Goal: Information Seeking & Learning: Learn about a topic

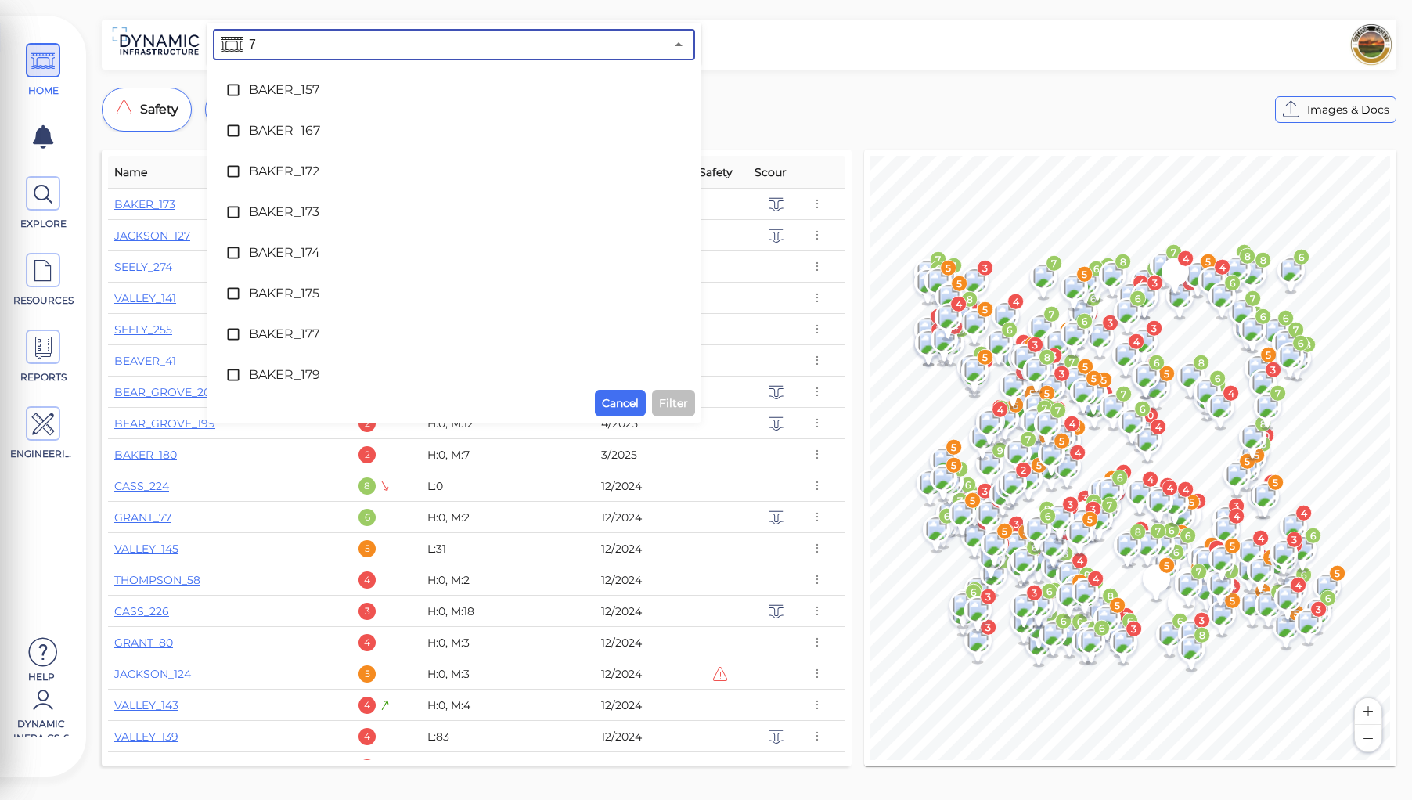
type input "70"
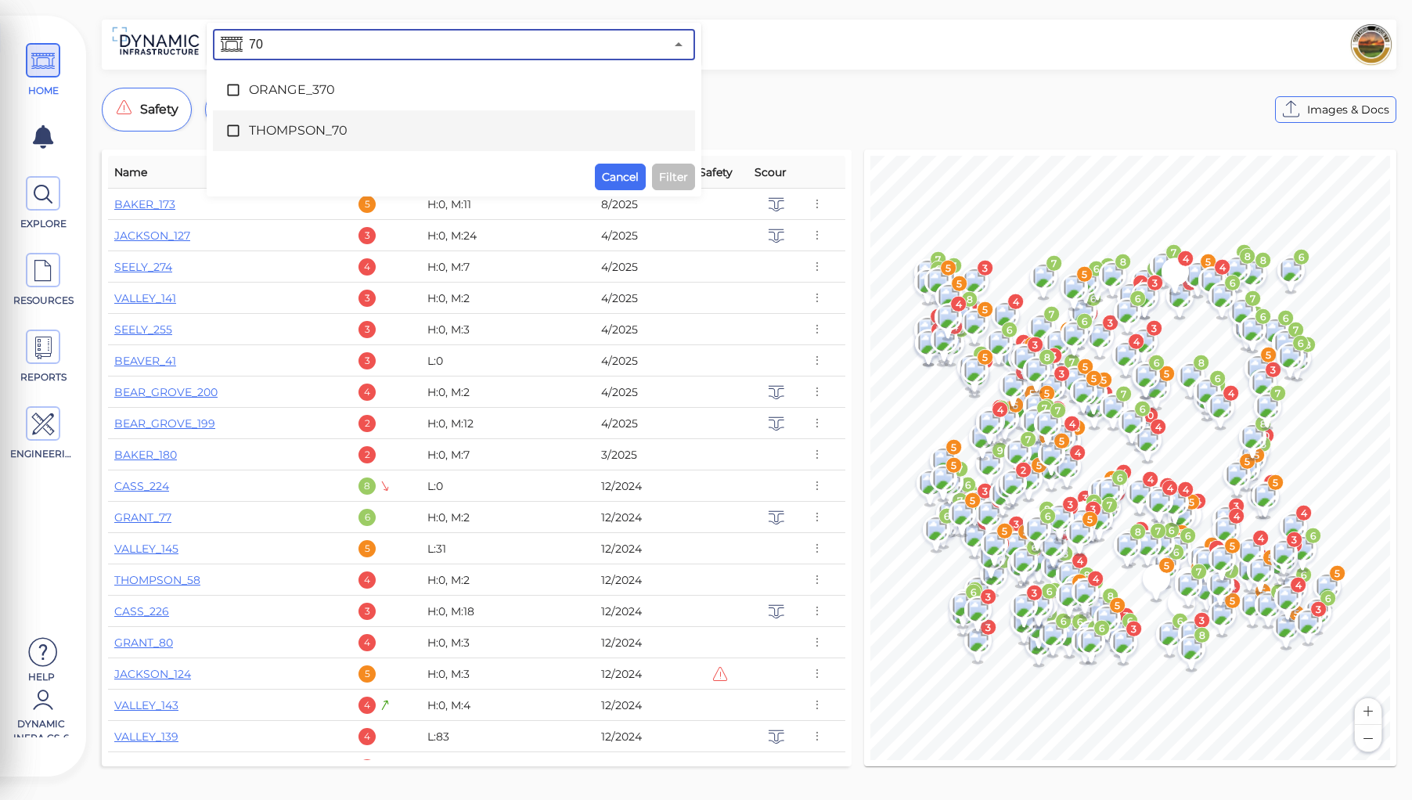
click at [299, 122] on span "THOMPSON_70" at bounding box center [454, 130] width 410 height 19
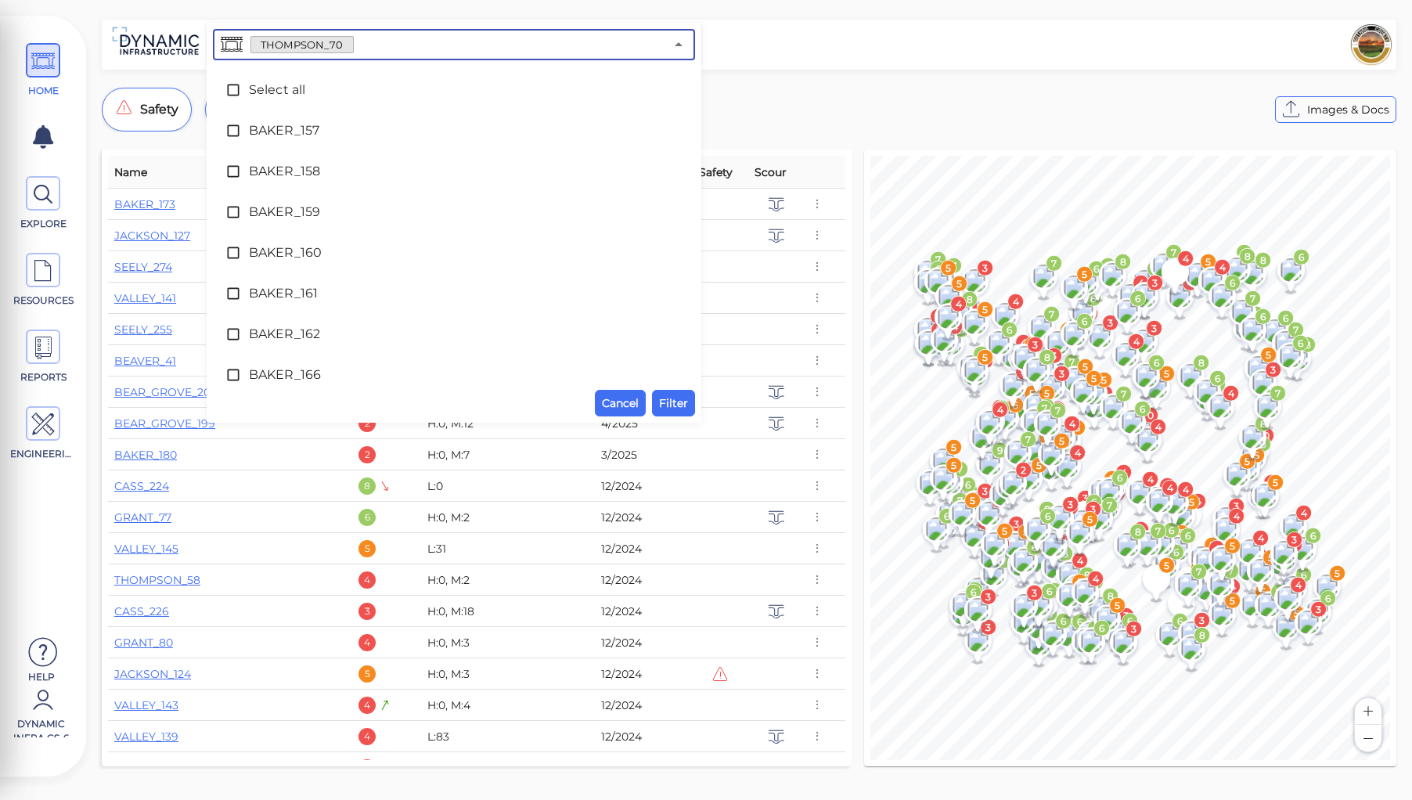
scroll to position [7867, 0]
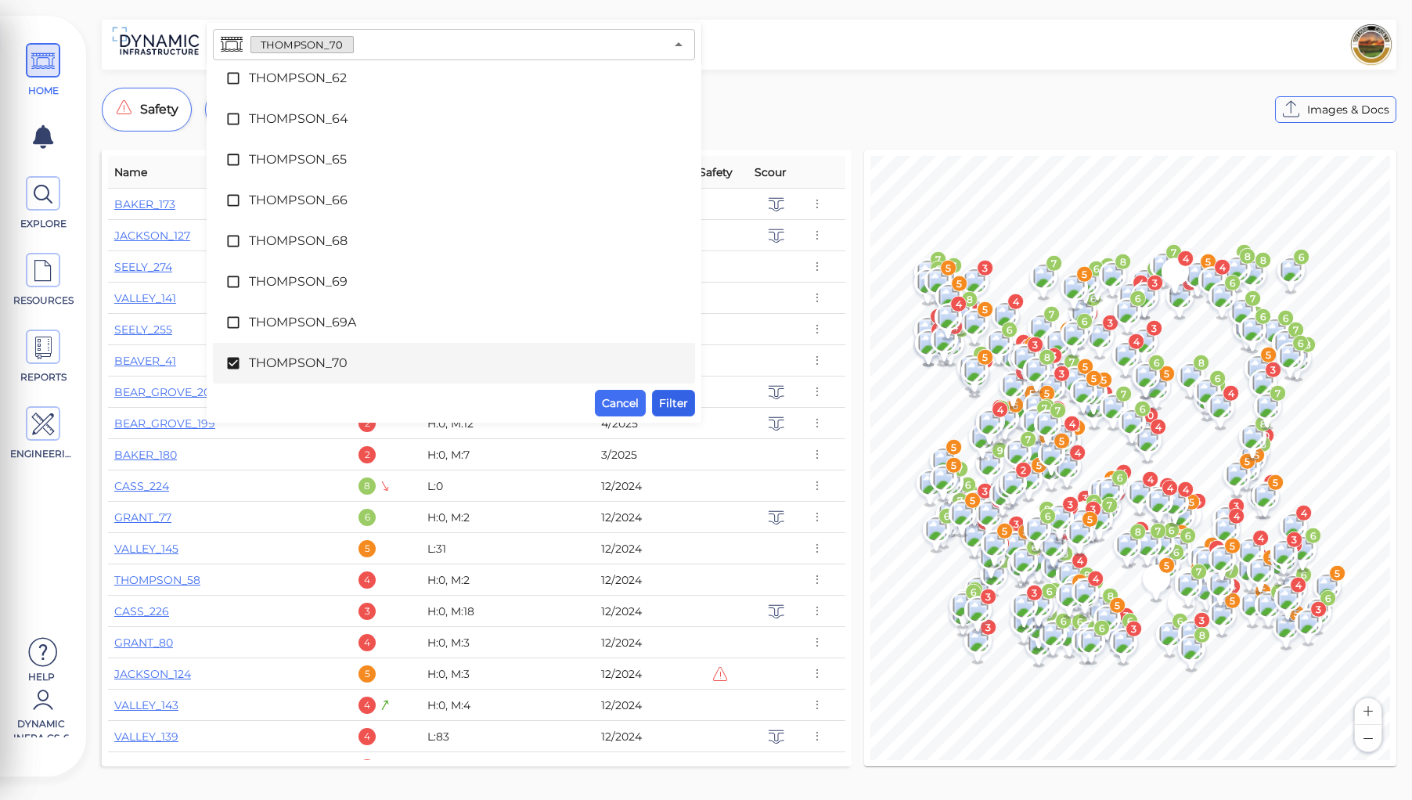
click at [671, 401] on span "Filter" at bounding box center [673, 403] width 29 height 19
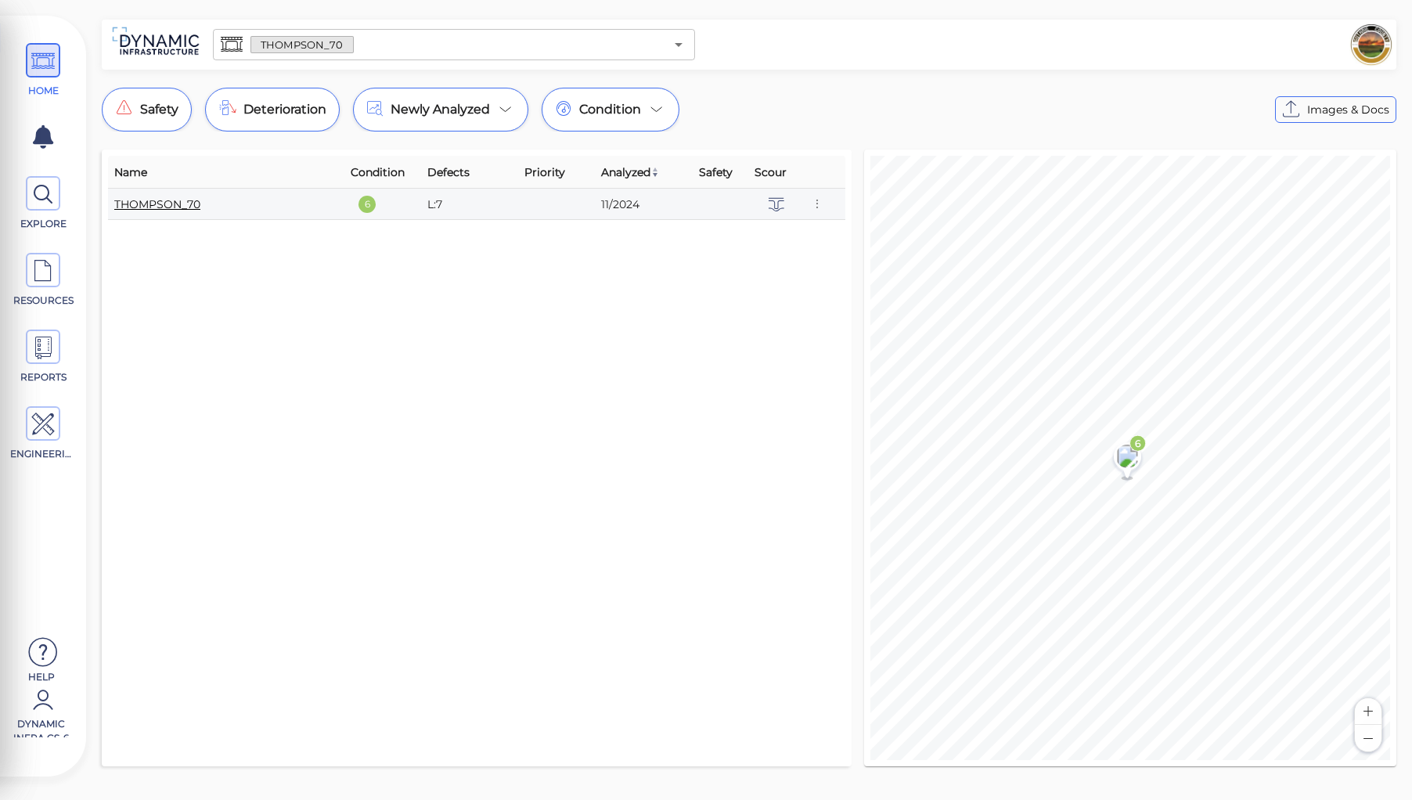
click at [165, 204] on link "THOMPSON_70" at bounding box center [157, 204] width 86 height 14
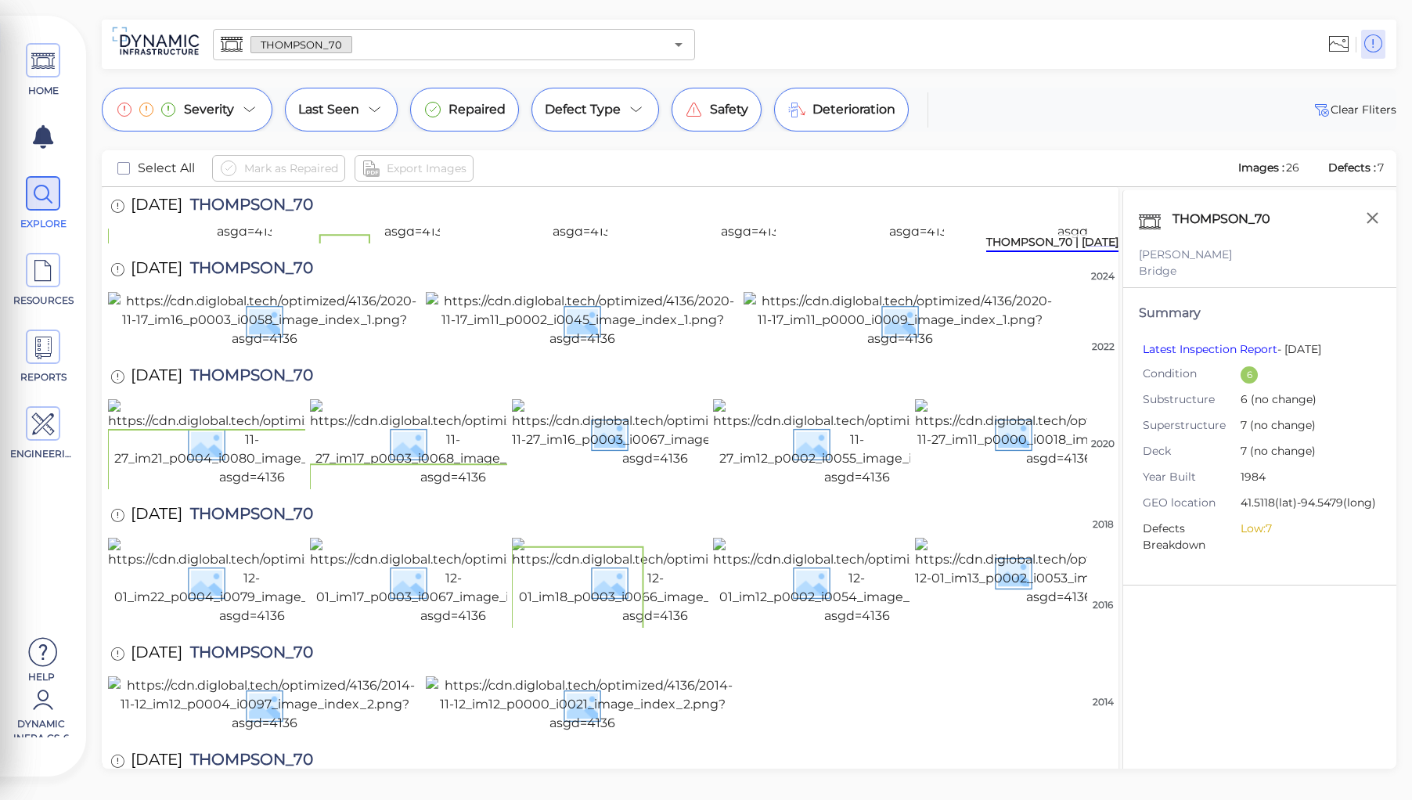
scroll to position [188, 0]
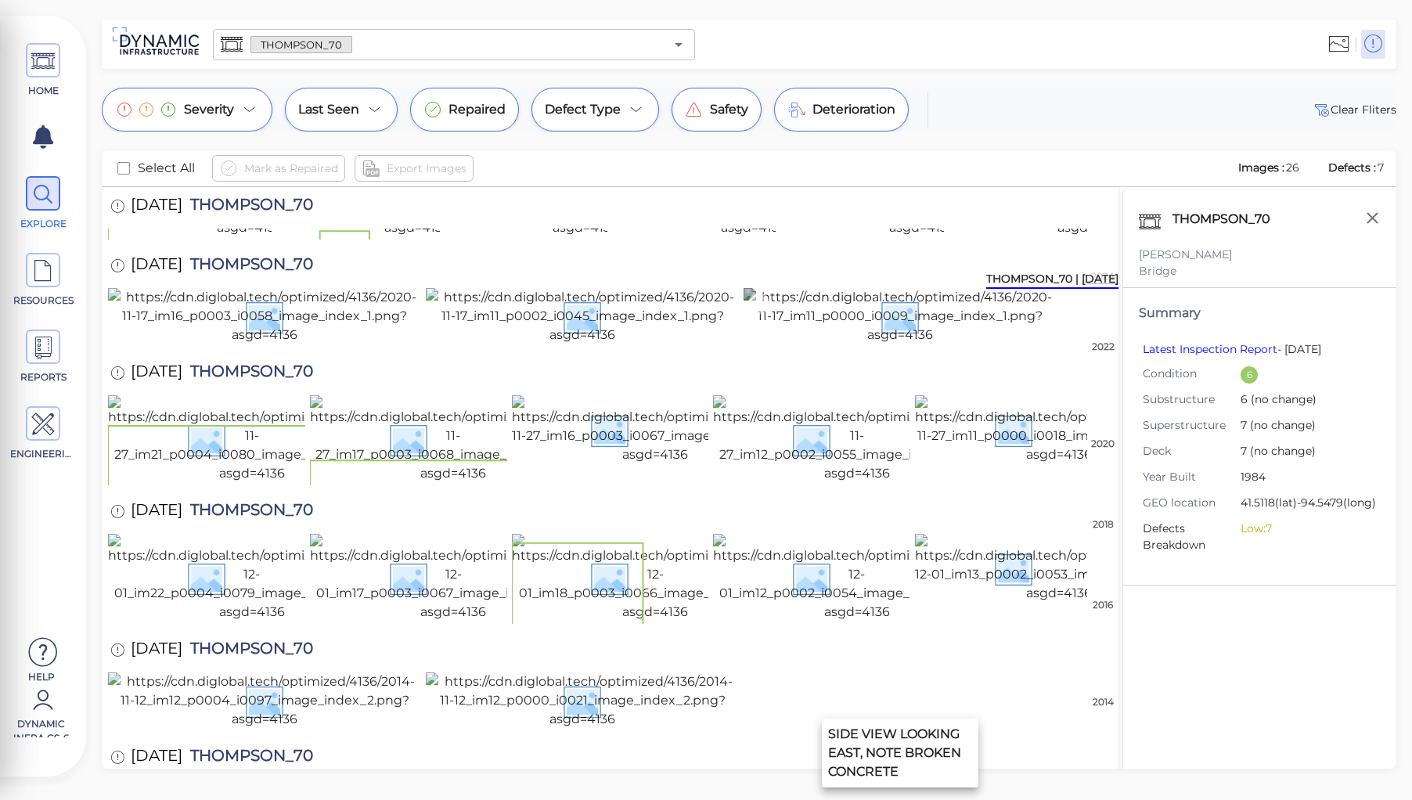
click at [912, 344] on img at bounding box center [900, 316] width 313 height 56
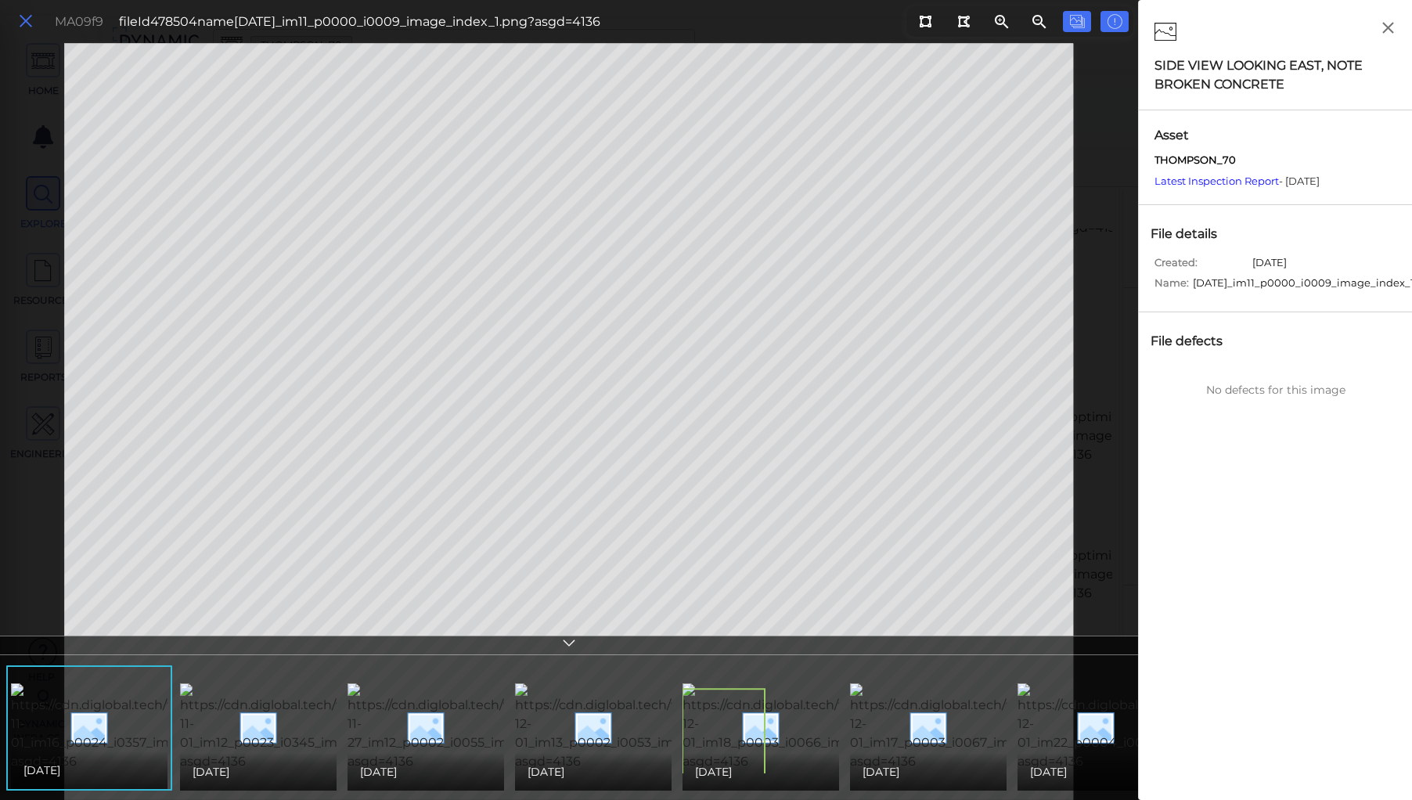
click at [20, 22] on icon at bounding box center [25, 21] width 17 height 21
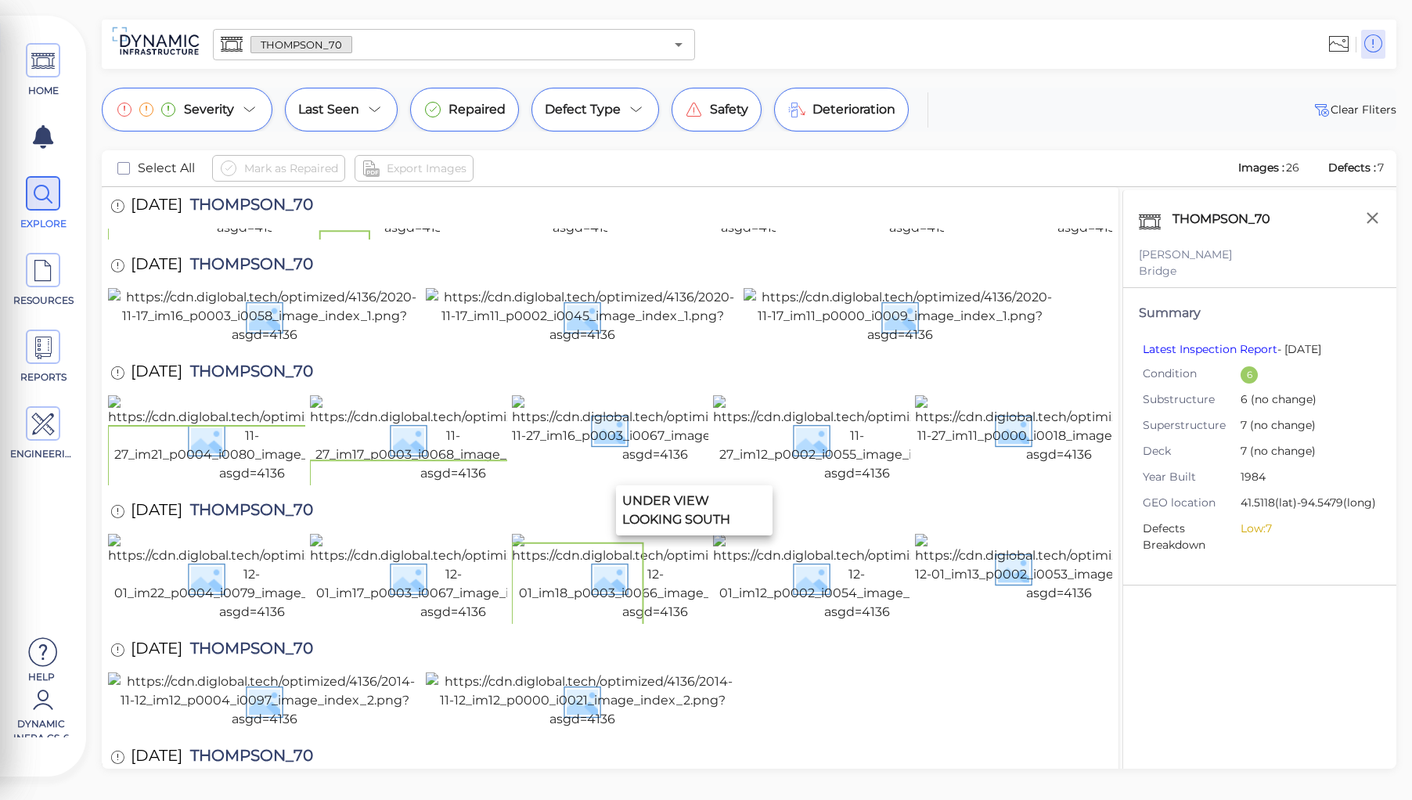
click at [681, 237] on img at bounding box center [753, 194] width 283 height 88
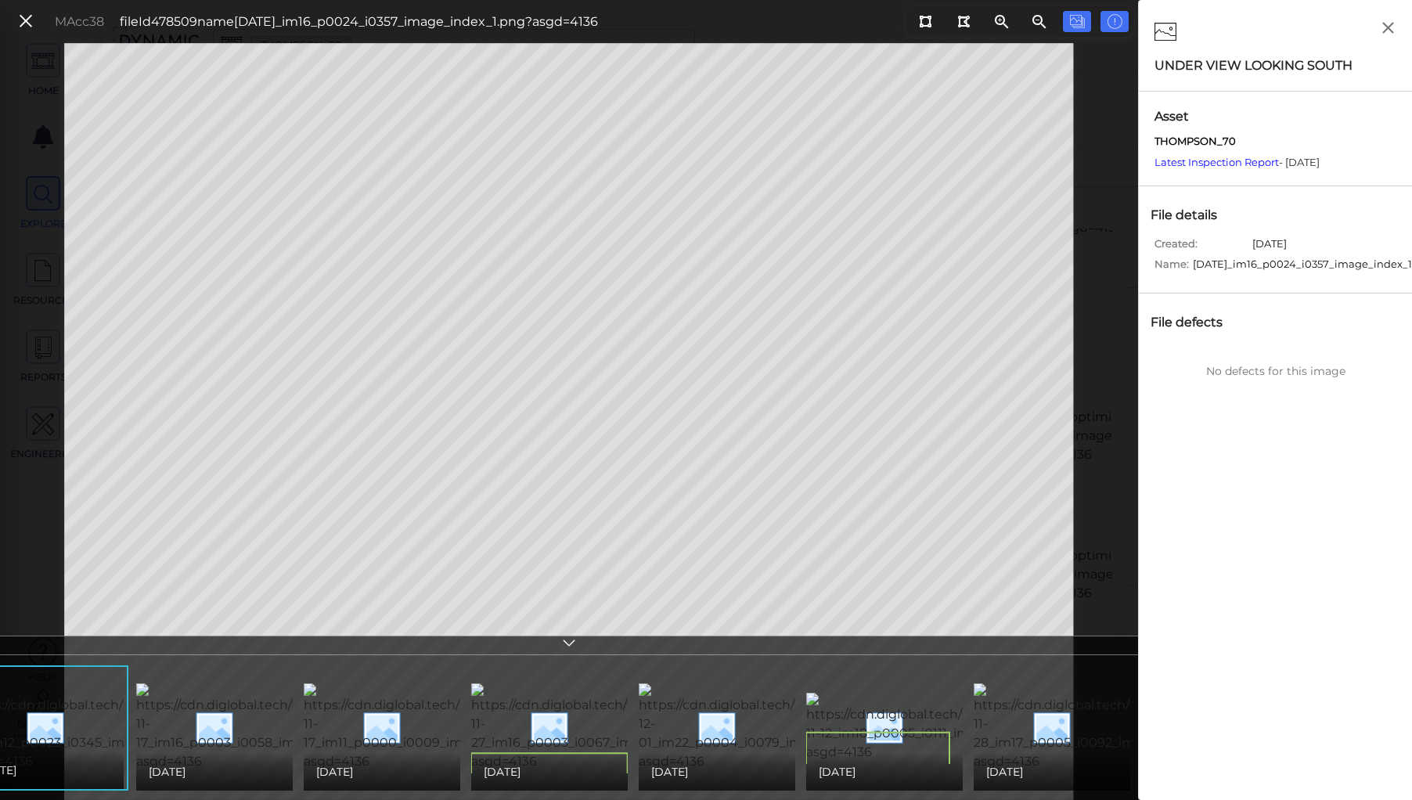
scroll to position [0, 46]
click at [1084, 730] on img at bounding box center [1111, 727] width 280 height 88
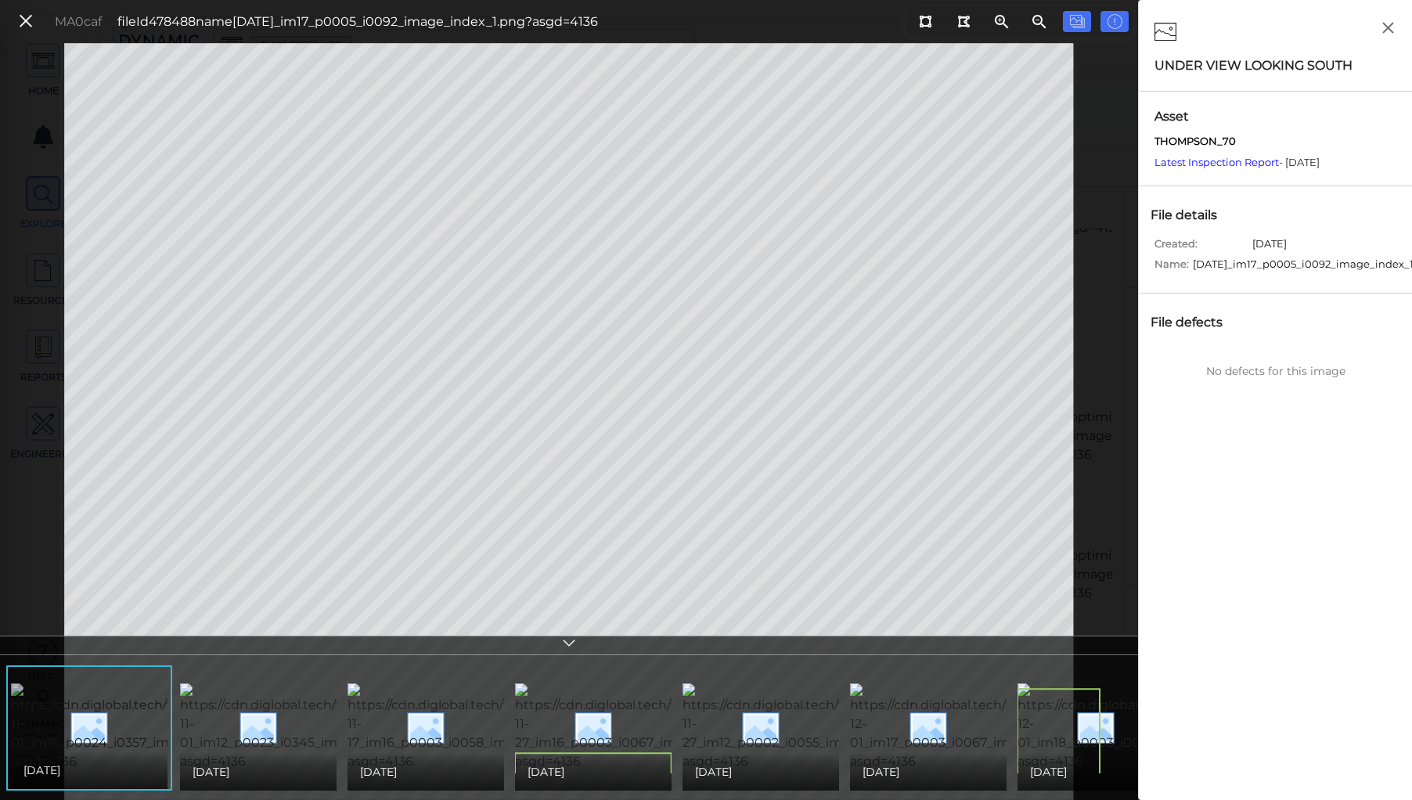
click at [103, 722] on img at bounding box center [152, 727] width 283 height 88
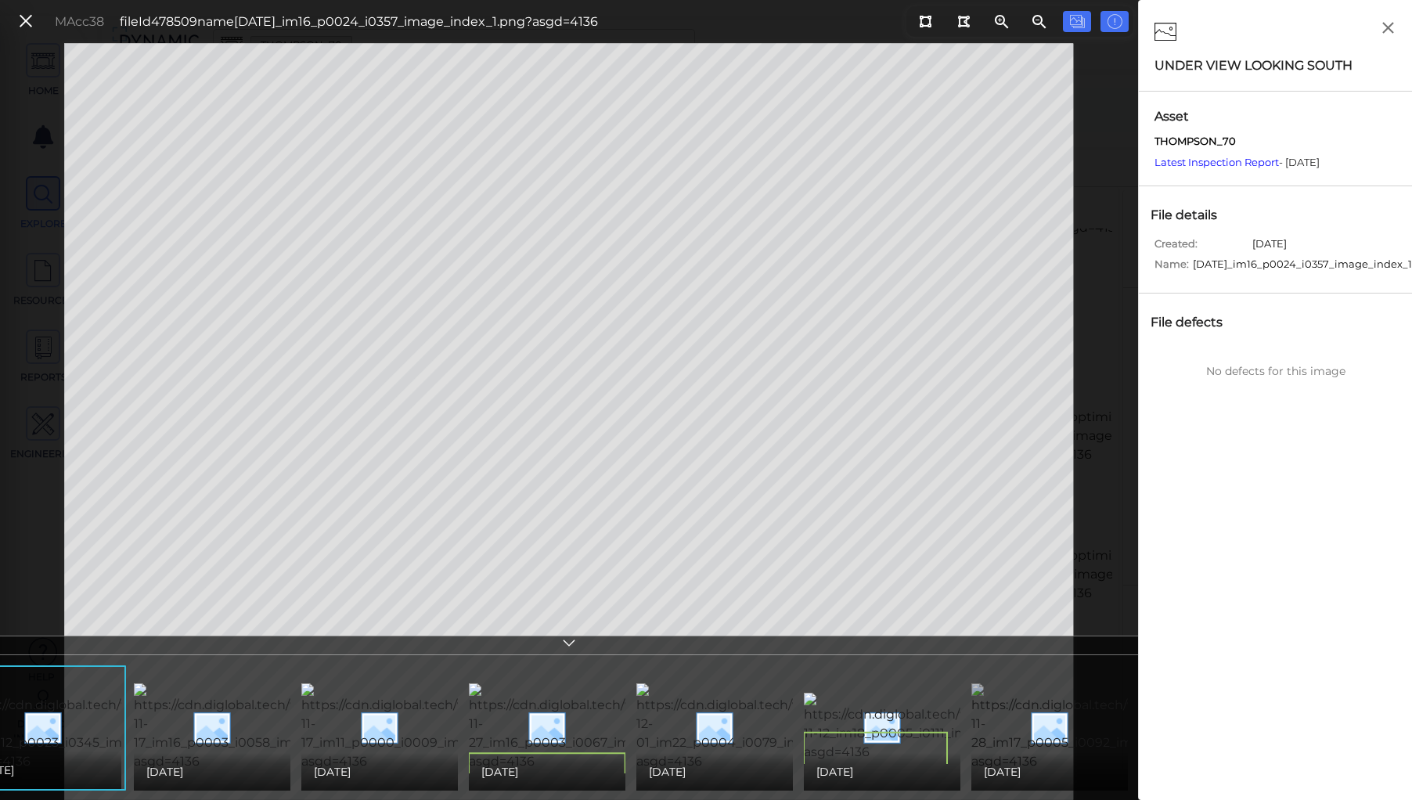
click at [1061, 703] on img at bounding box center [1111, 727] width 280 height 88
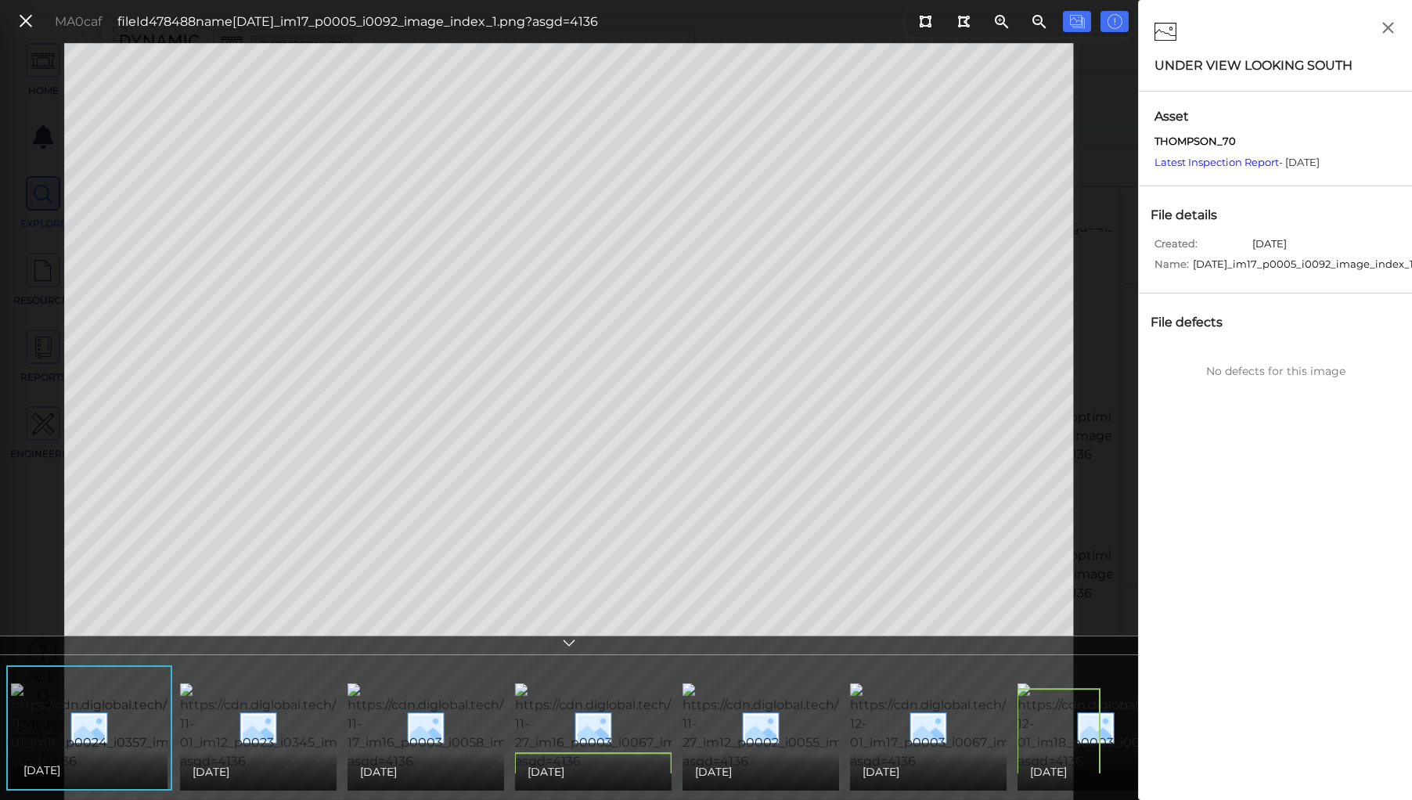
click at [120, 730] on img at bounding box center [152, 727] width 283 height 88
click at [798, 733] on img at bounding box center [823, 727] width 281 height 88
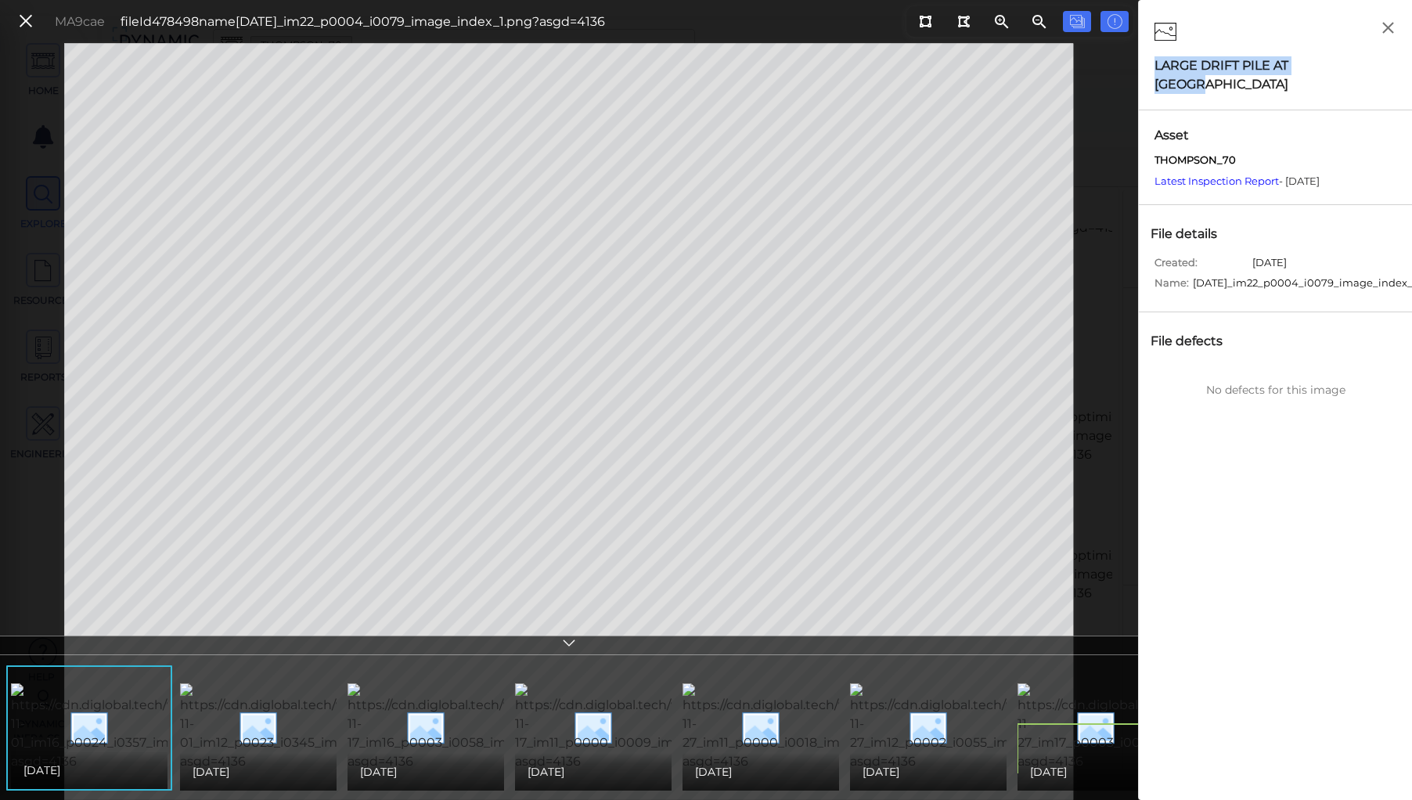
drag, startPoint x: 1155, startPoint y: 66, endPoint x: 1342, endPoint y: 59, distance: 186.4
click at [1342, 59] on div "LARGE DRIFT PILE AT [GEOGRAPHIC_DATA]" at bounding box center [1276, 75] width 242 height 38
copy div "LARGE DRIFT PILE AT [GEOGRAPHIC_DATA]"
click at [890, 720] on img at bounding box center [990, 727] width 281 height 88
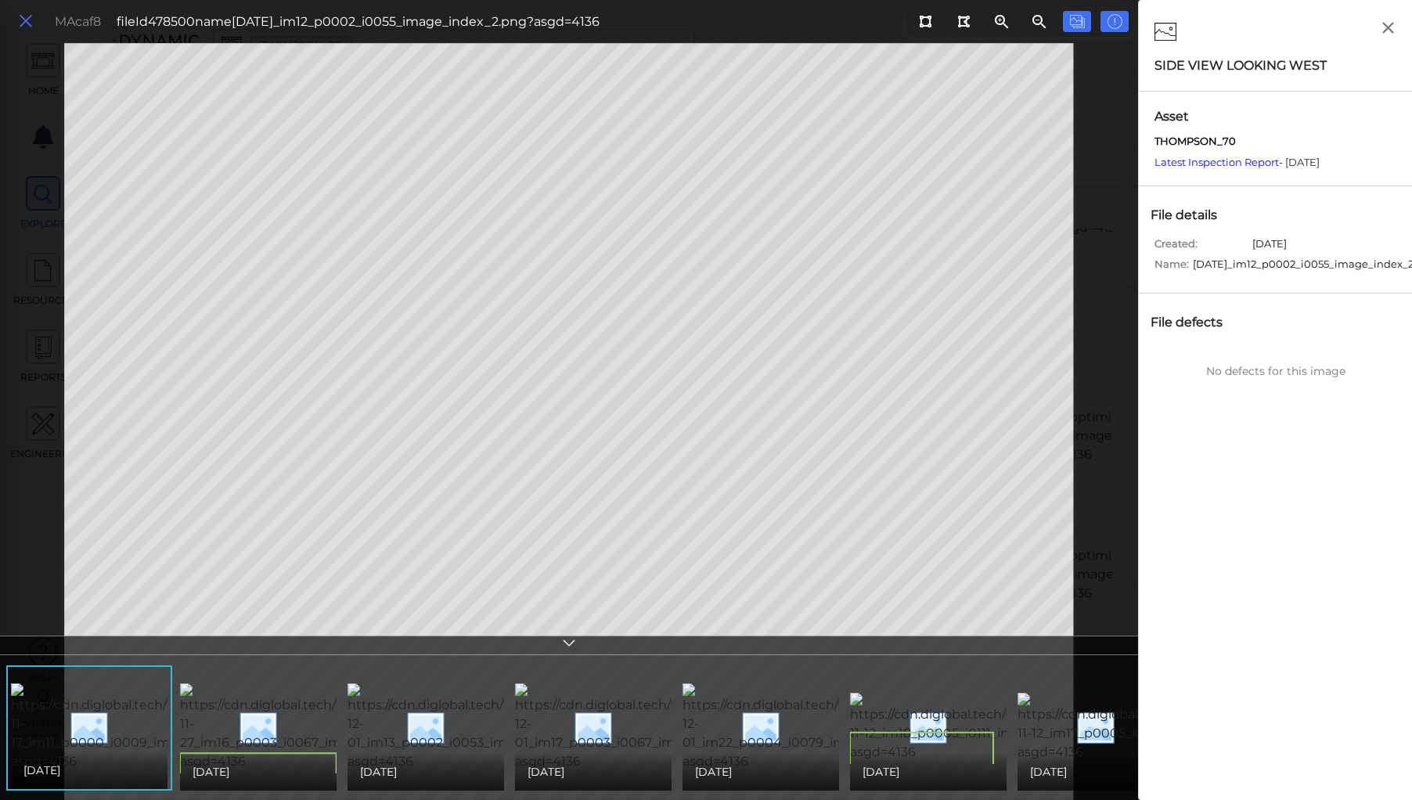
click at [27, 16] on icon at bounding box center [25, 21] width 17 height 21
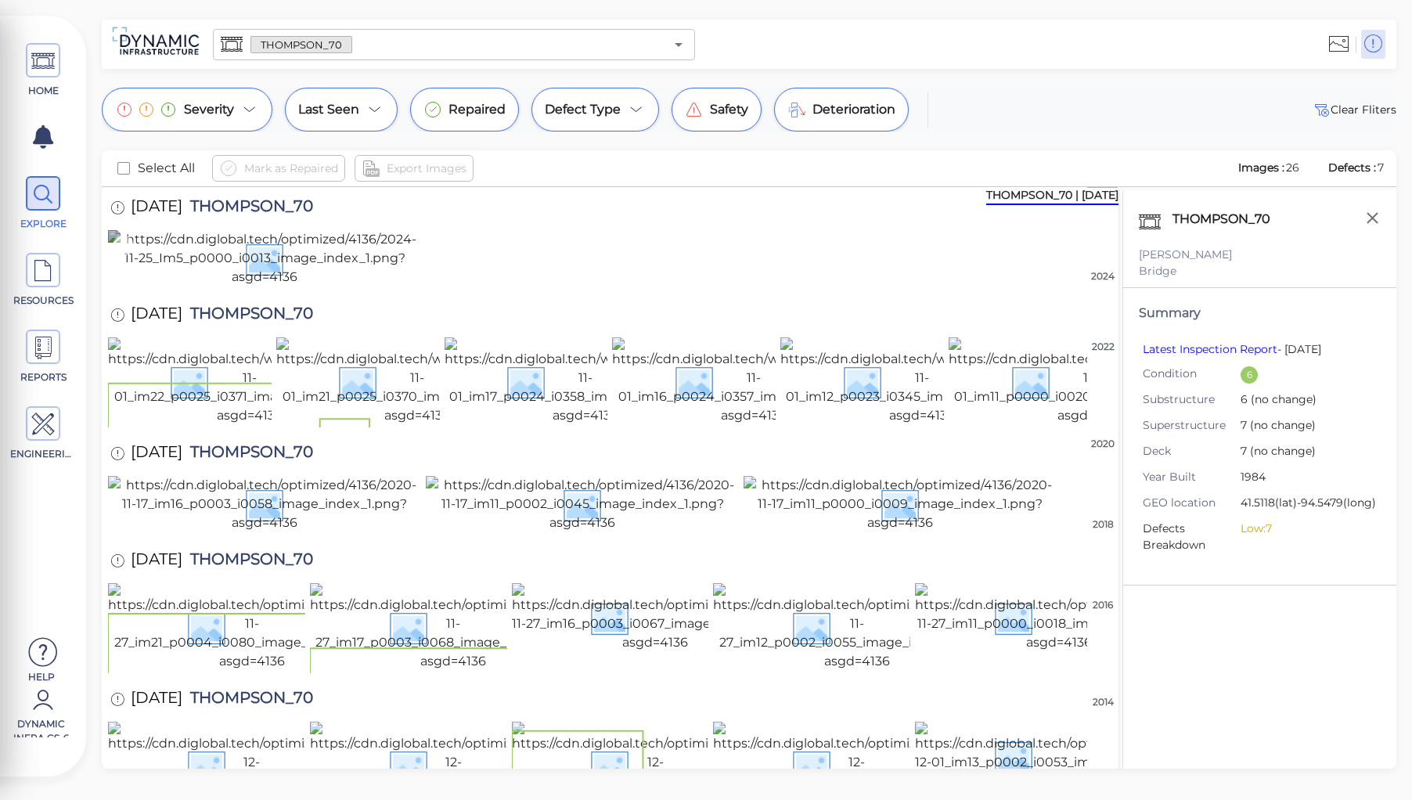
click at [277, 286] on img at bounding box center [264, 258] width 313 height 56
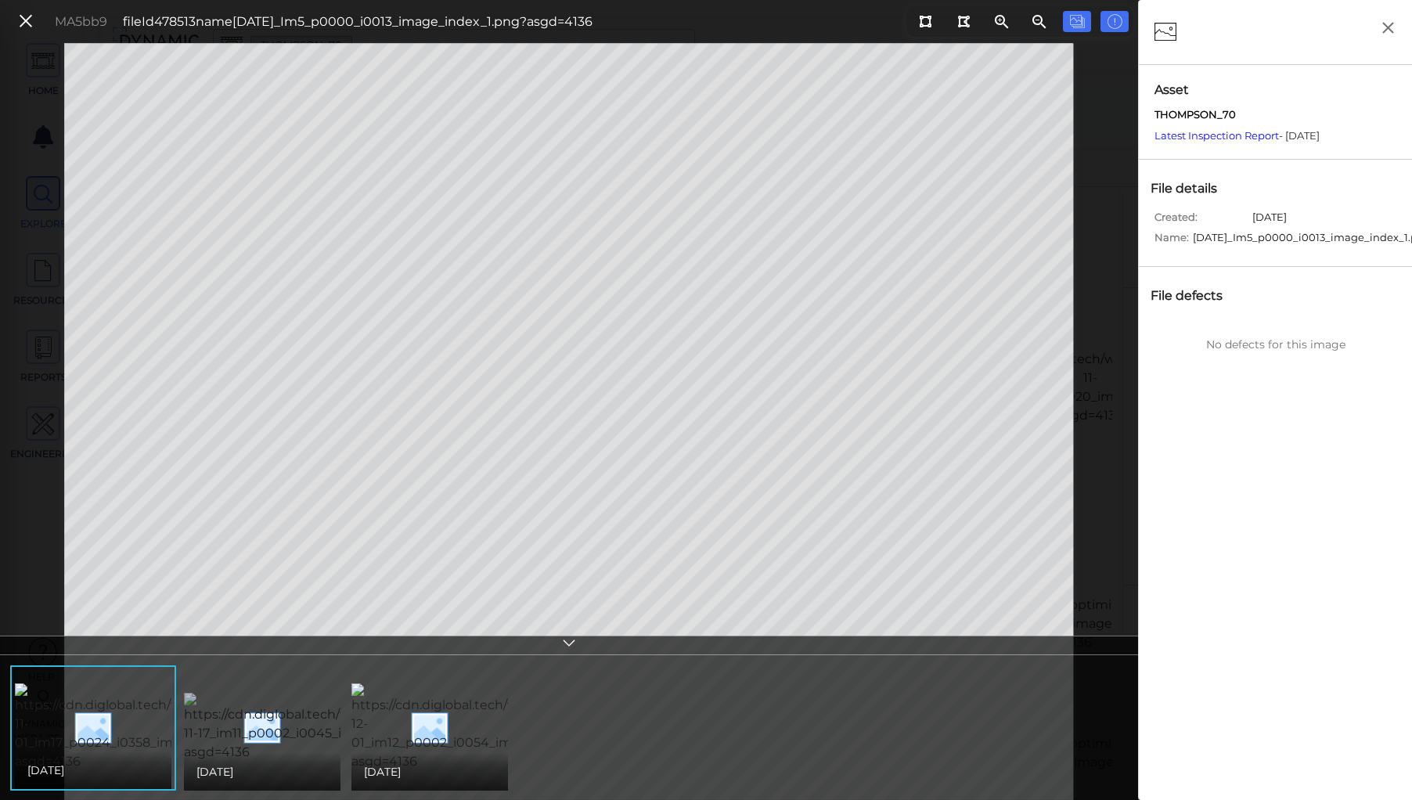
click at [254, 720] on img at bounding box center [326, 727] width 284 height 69
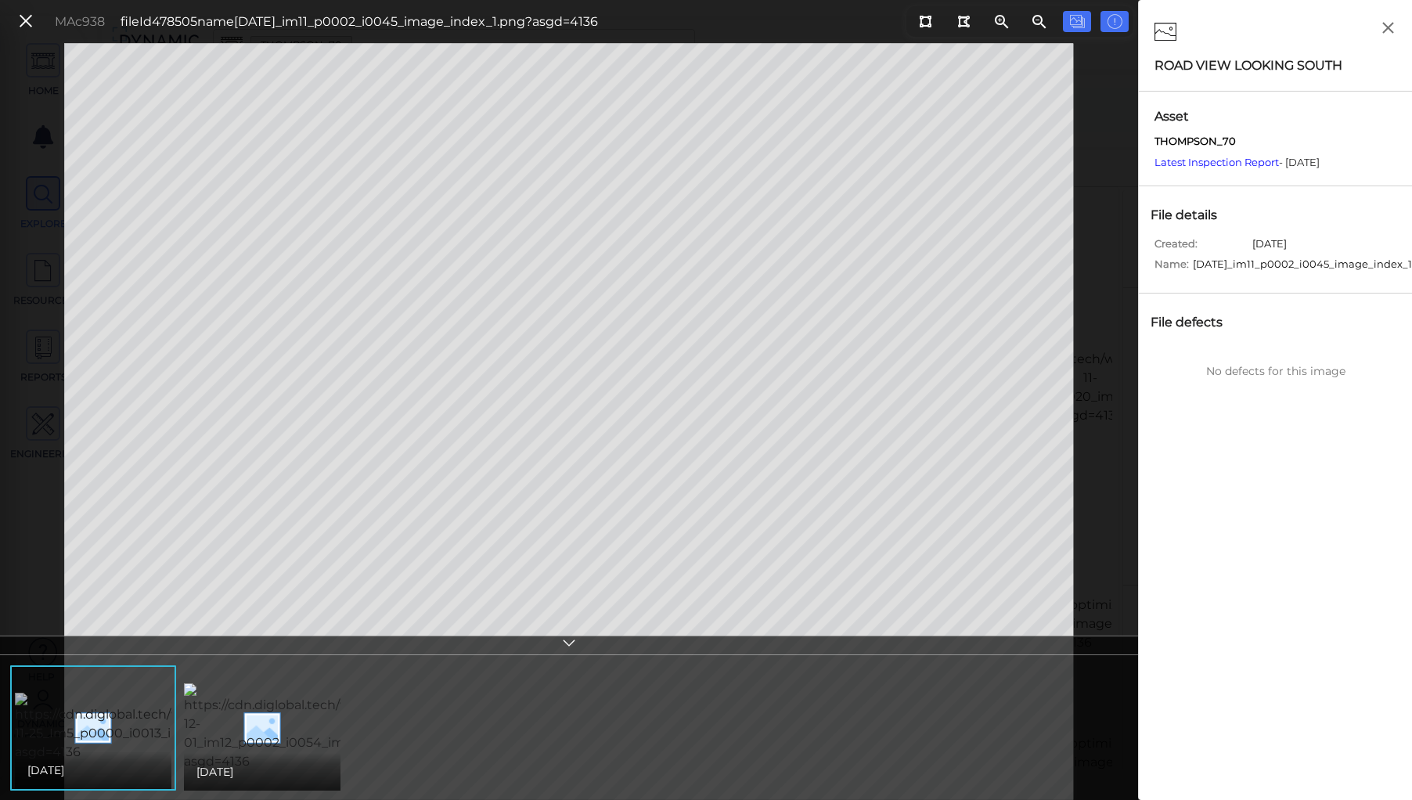
click at [131, 730] on img at bounding box center [157, 727] width 284 height 69
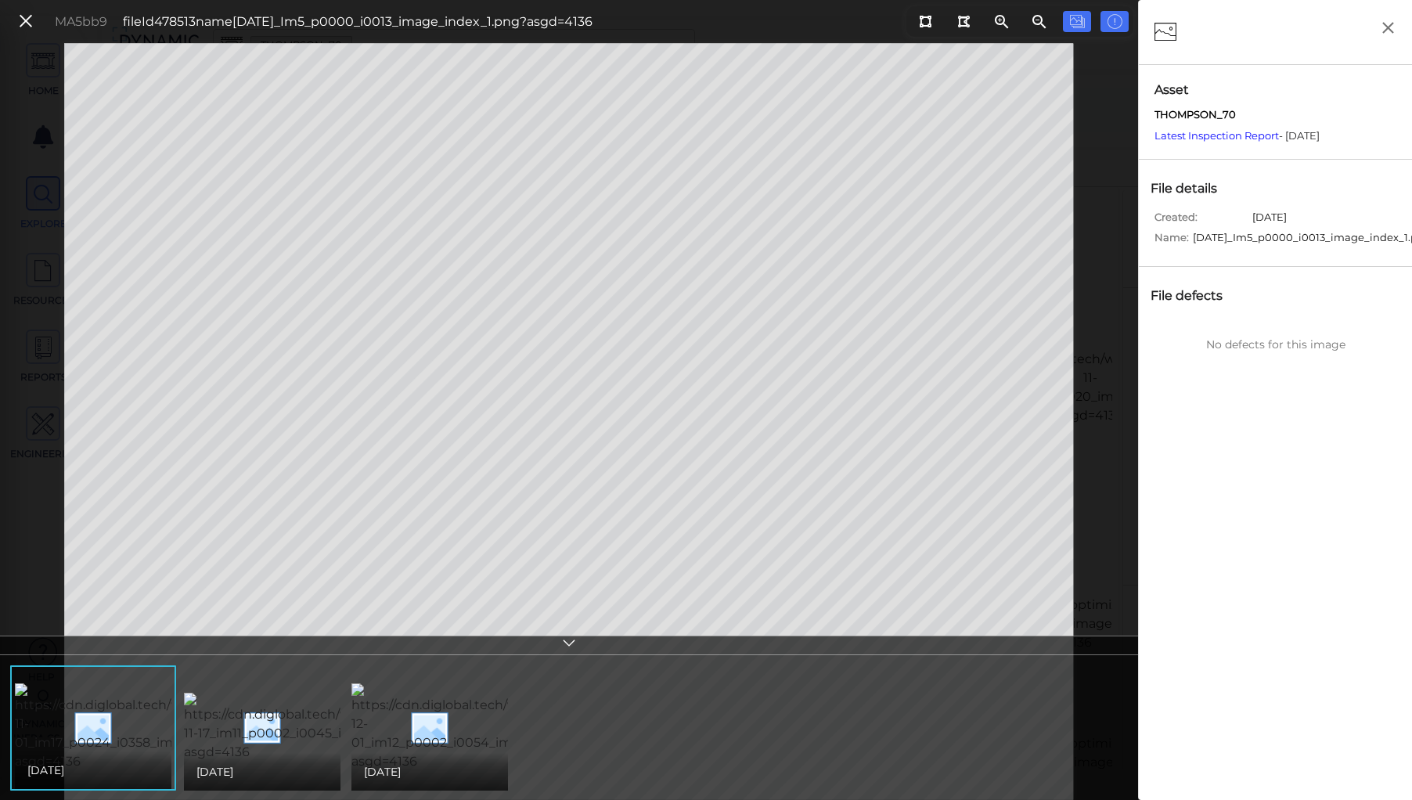
click at [131, 730] on img at bounding box center [156, 727] width 283 height 88
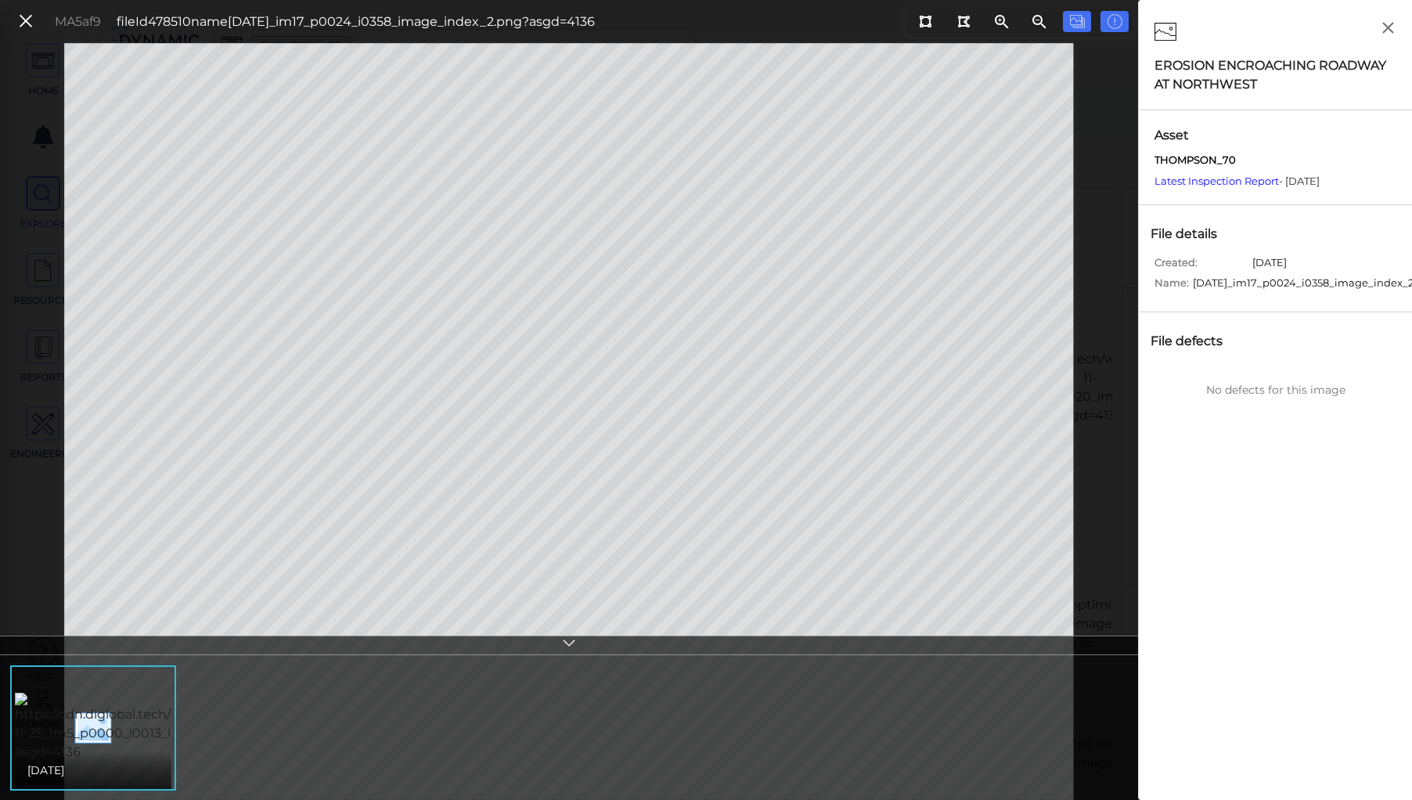
click at [479, 719] on div "[DATE]" at bounding box center [569, 729] width 1130 height 141
click at [260, 702] on div "[DATE]" at bounding box center [569, 729] width 1130 height 141
drag, startPoint x: 21, startPoint y: 17, endPoint x: 27, endPoint y: 28, distance: 12.6
click at [23, 17] on icon at bounding box center [25, 21] width 17 height 21
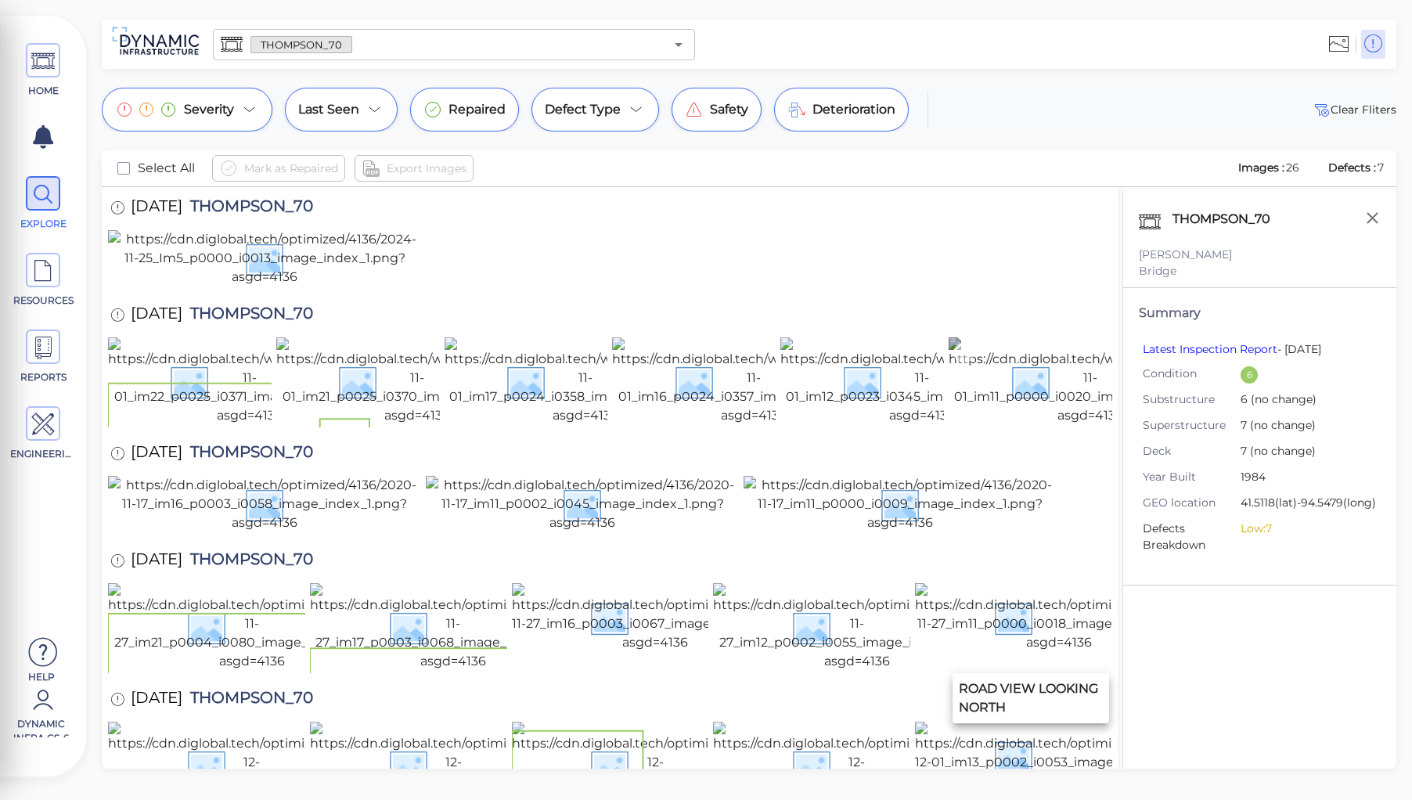
click at [1068, 425] on img at bounding box center [1090, 381] width 283 height 88
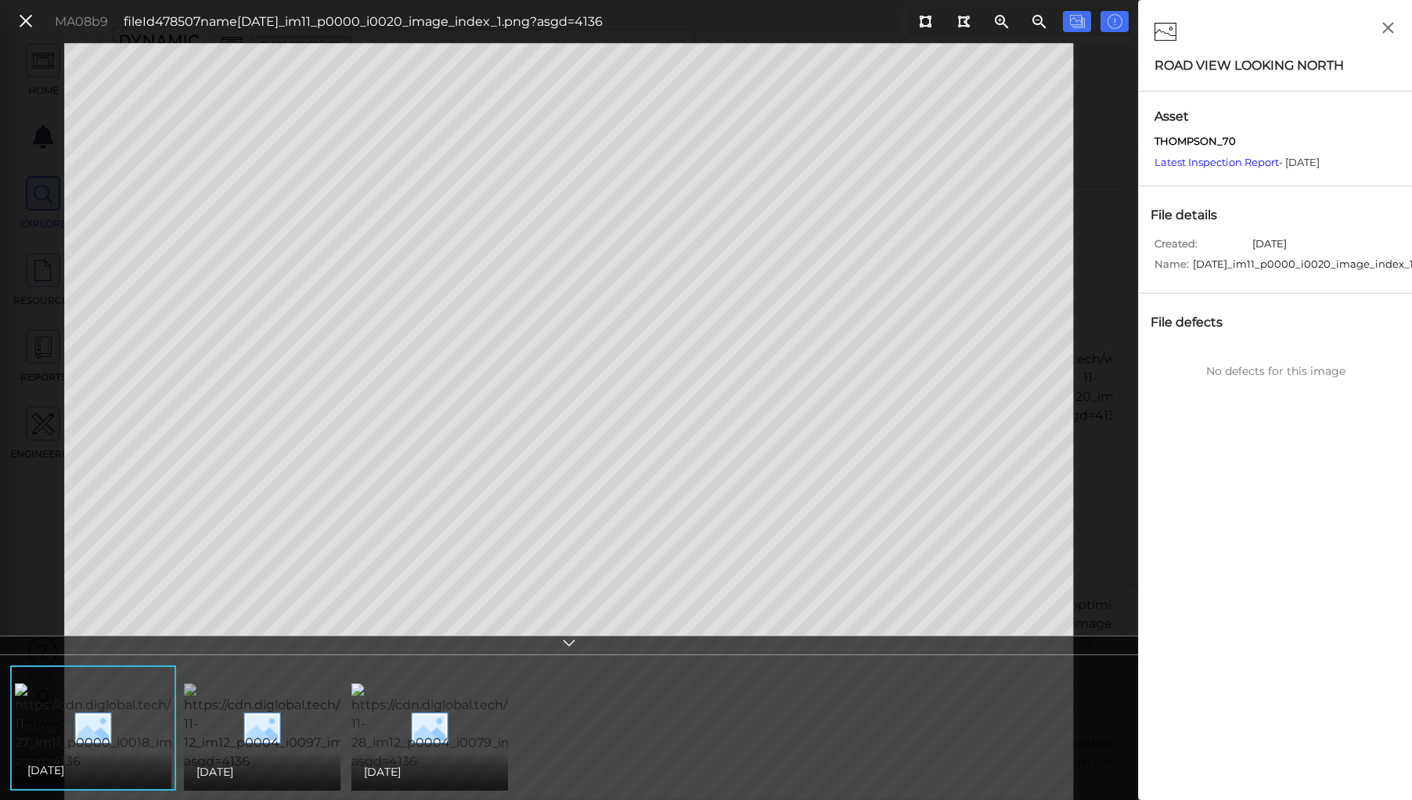
click at [238, 737] on img at bounding box center [325, 727] width 282 height 88
click at [386, 724] on img at bounding box center [491, 727] width 280 height 88
click at [313, 726] on img at bounding box center [324, 727] width 281 height 88
click at [28, 16] on icon at bounding box center [25, 21] width 17 height 21
